Goal: Task Accomplishment & Management: Manage account settings

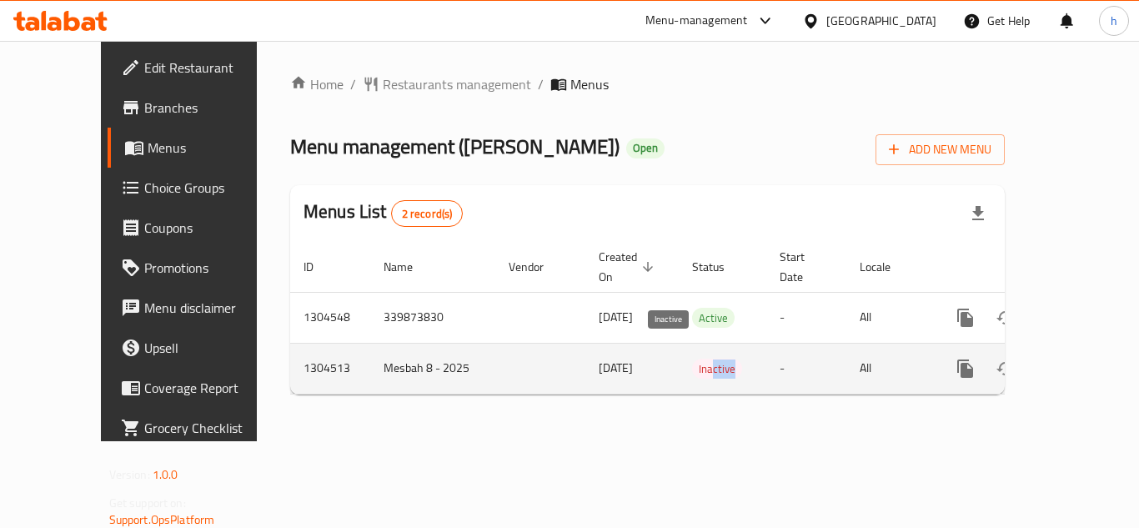
drag, startPoint x: 691, startPoint y: 349, endPoint x: 663, endPoint y: 348, distance: 28.4
click at [692, 359] on span "Inactive" at bounding box center [717, 368] width 50 height 19
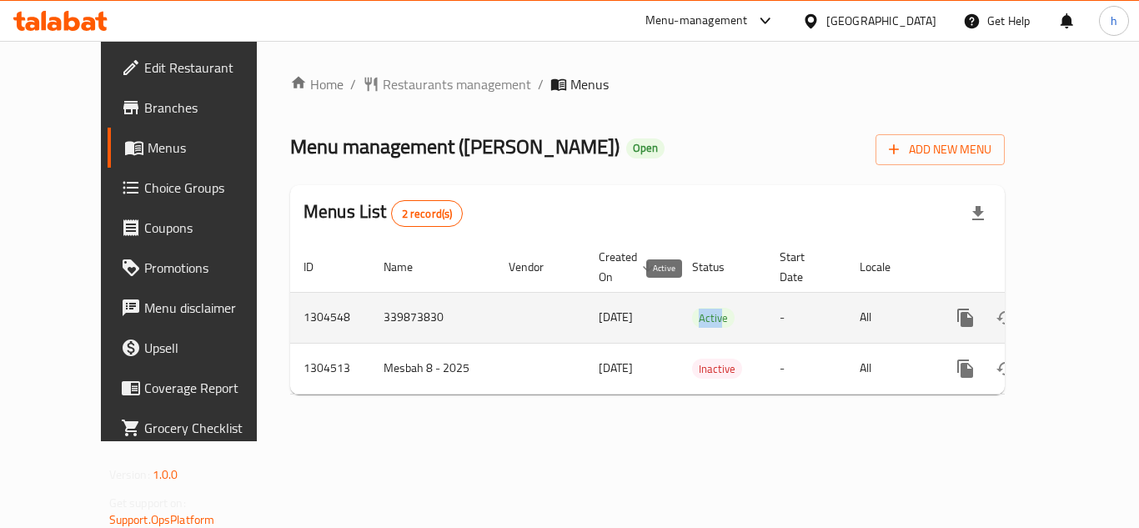
drag, startPoint x: 646, startPoint y: 305, endPoint x: 676, endPoint y: 303, distance: 30.1
click at [692, 309] on span "Active" at bounding box center [713, 318] width 43 height 19
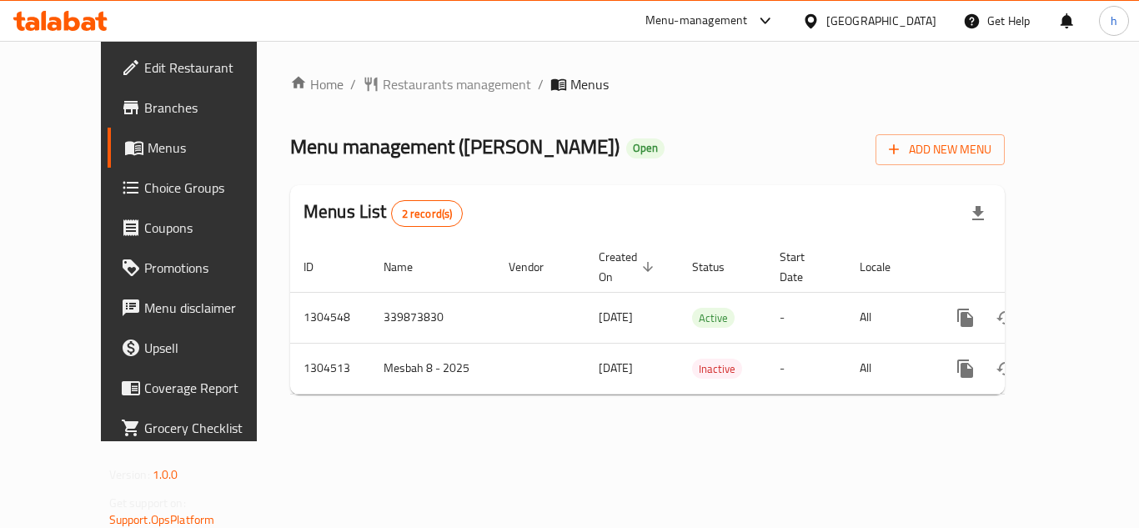
click at [925, 16] on div "[GEOGRAPHIC_DATA]" at bounding box center [882, 21] width 110 height 18
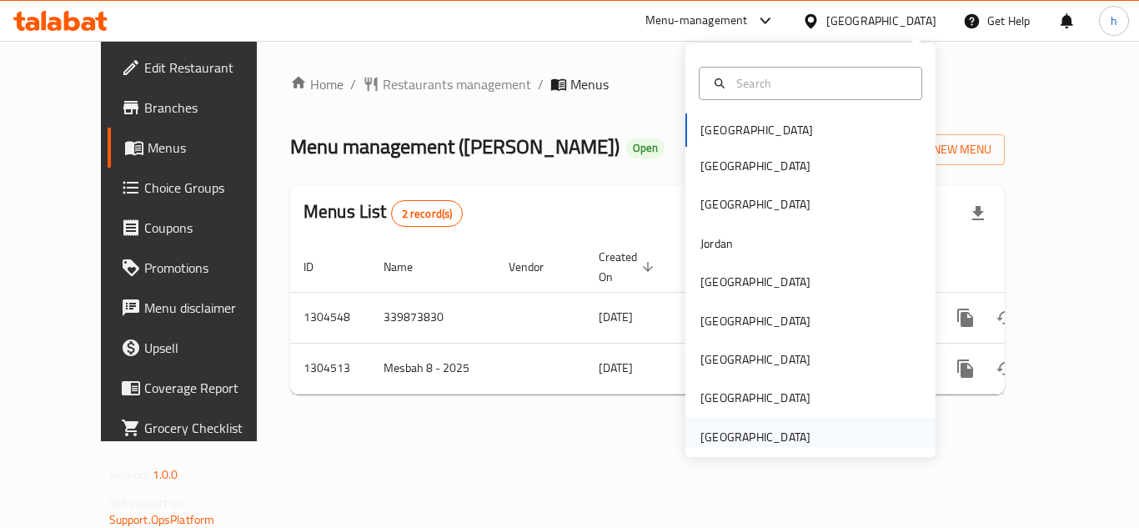
click at [758, 439] on div "[GEOGRAPHIC_DATA]" at bounding box center [756, 437] width 110 height 18
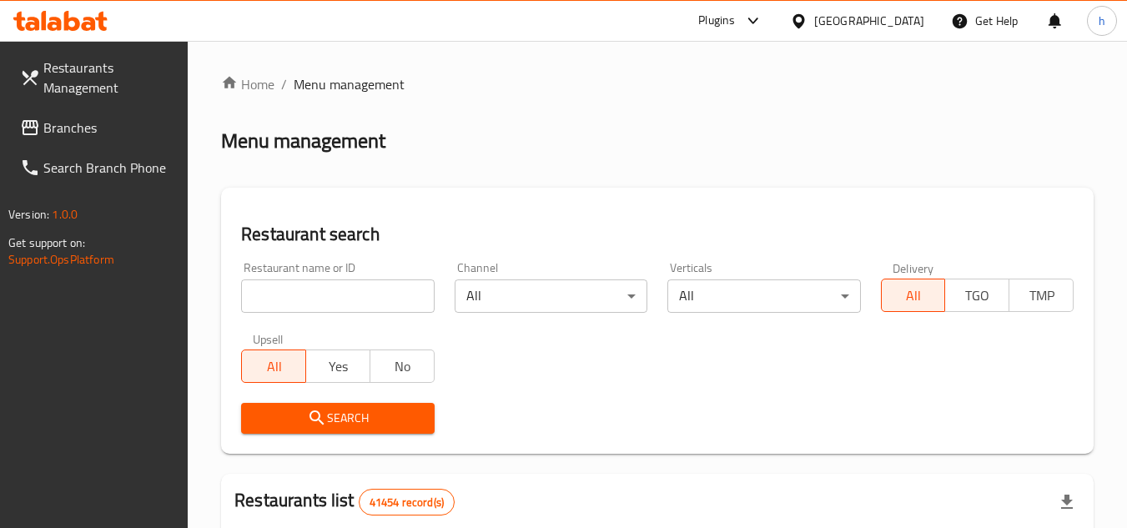
click at [112, 120] on span "Branches" at bounding box center [109, 128] width 132 height 20
